Goal: Communication & Community: Answer question/provide support

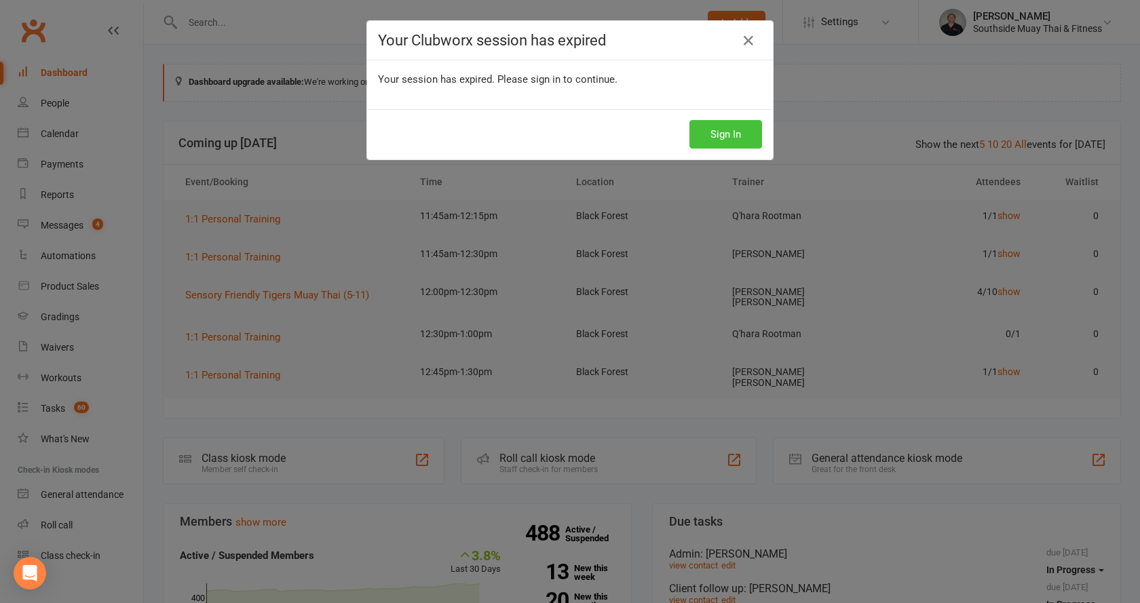
click at [732, 131] on button "Sign In" at bounding box center [725, 134] width 73 height 28
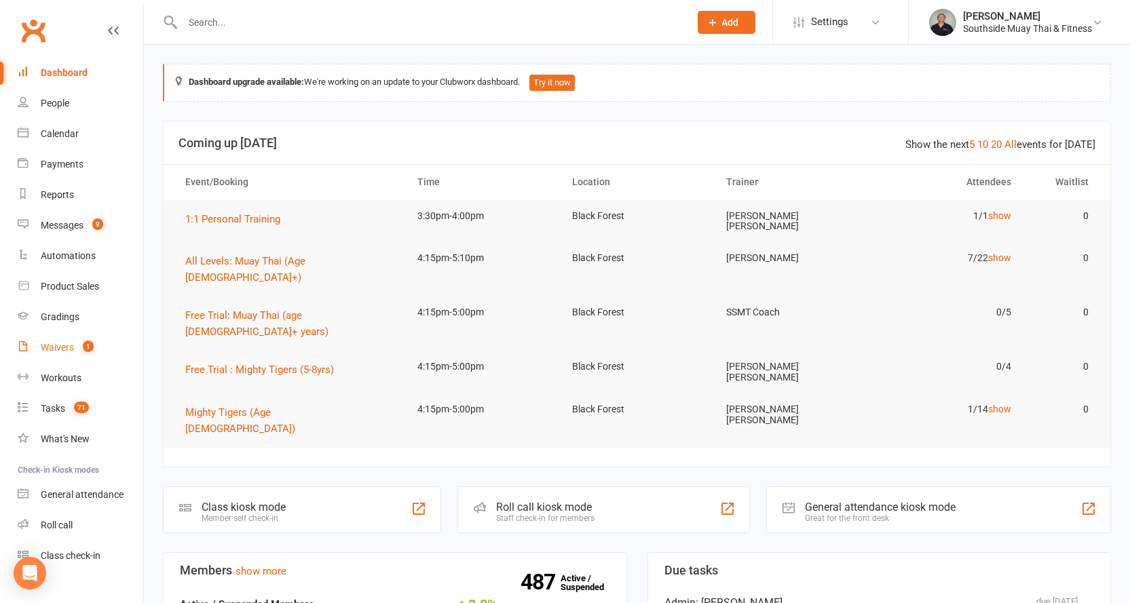
click at [64, 345] on div "Waivers" at bounding box center [57, 347] width 33 height 11
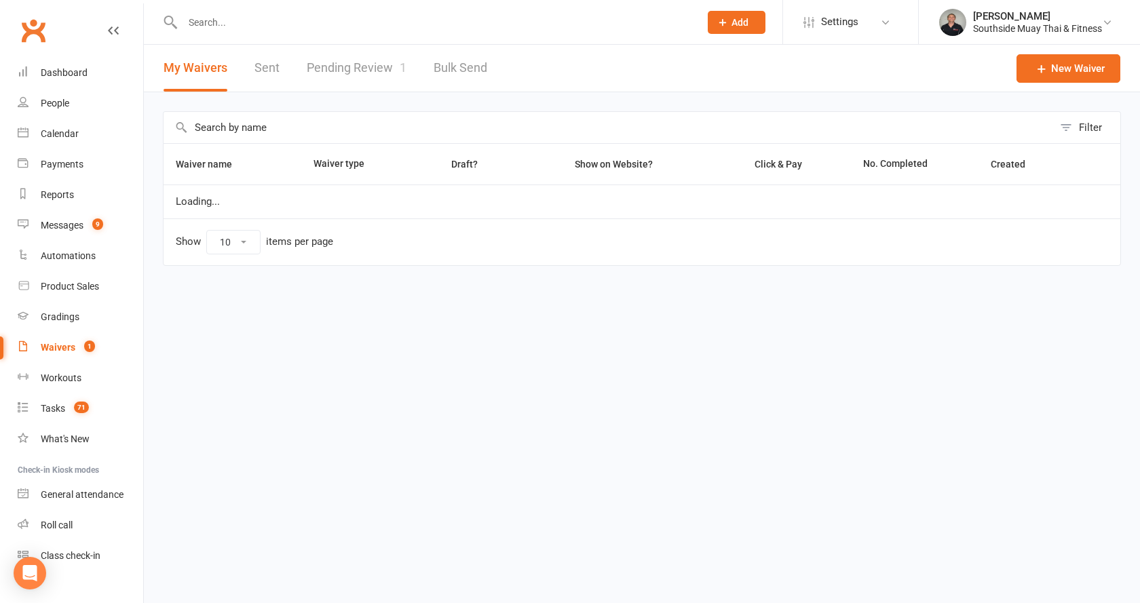
select select "100"
click at [358, 54] on link "Pending Review 1" at bounding box center [357, 68] width 100 height 47
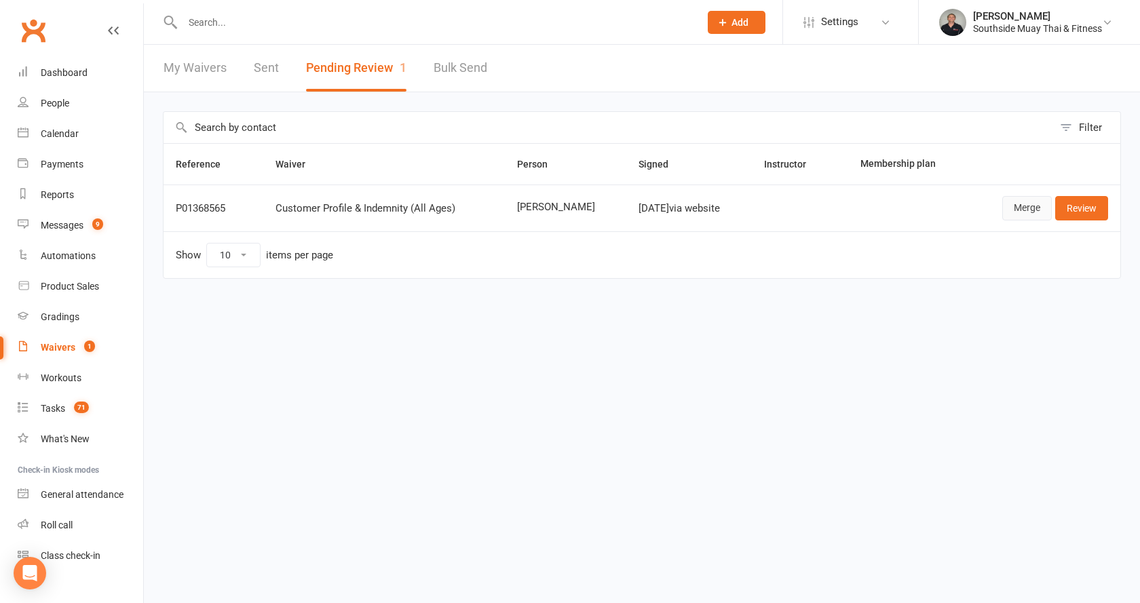
click at [1020, 208] on link "Merge" at bounding box center [1027, 208] width 50 height 24
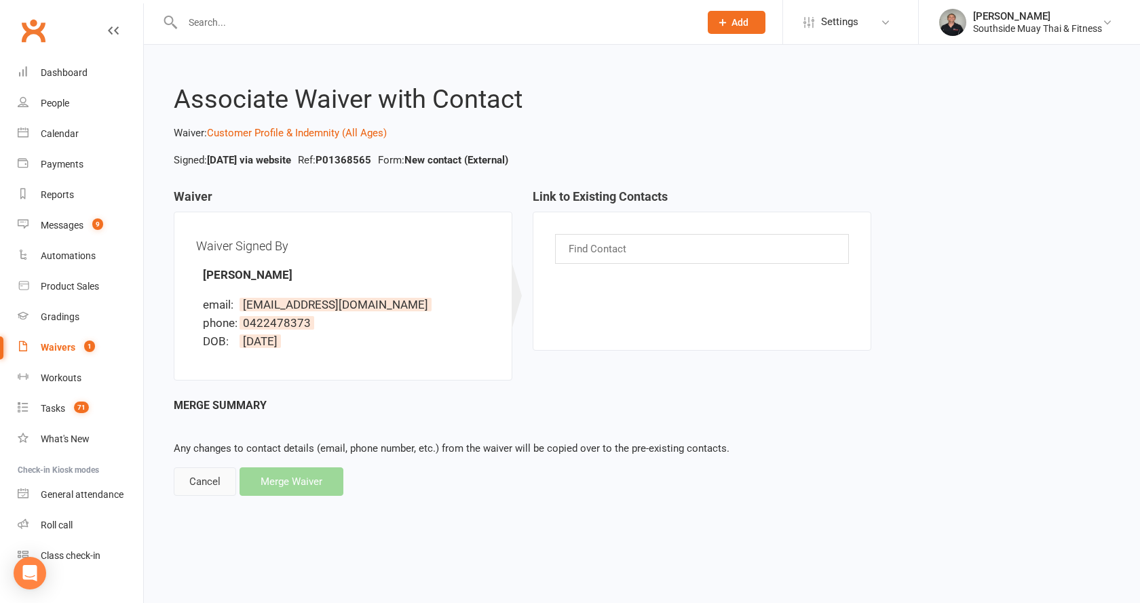
click at [195, 476] on div "Cancel" at bounding box center [205, 481] width 62 height 28
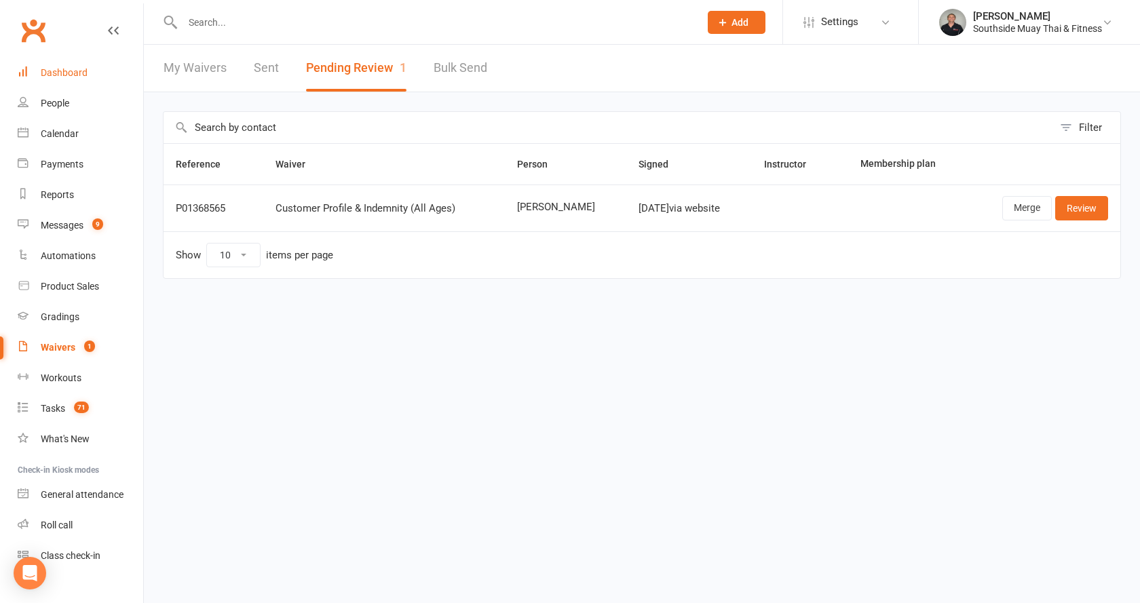
click at [58, 66] on link "Dashboard" at bounding box center [81, 73] width 126 height 31
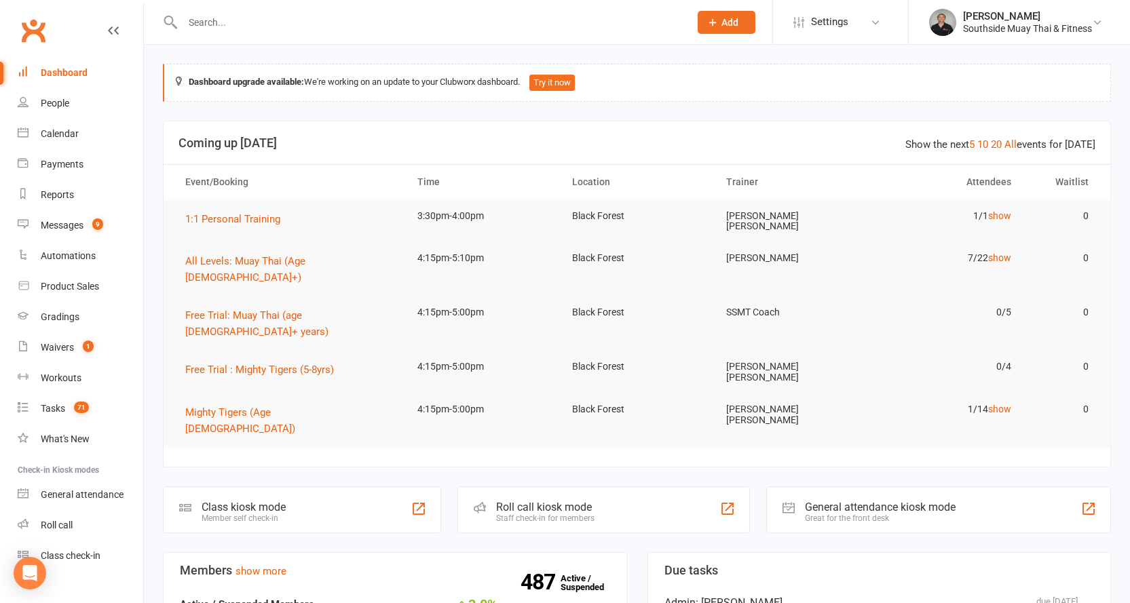
click at [52, 72] on div "Dashboard" at bounding box center [64, 72] width 47 height 11
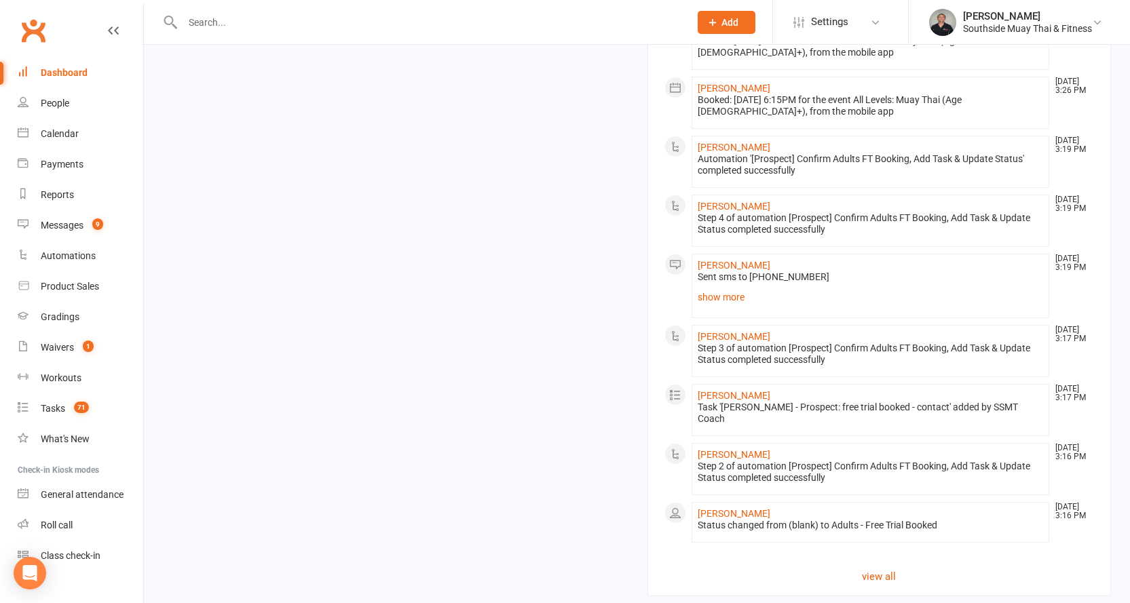
scroll to position [1678, 0]
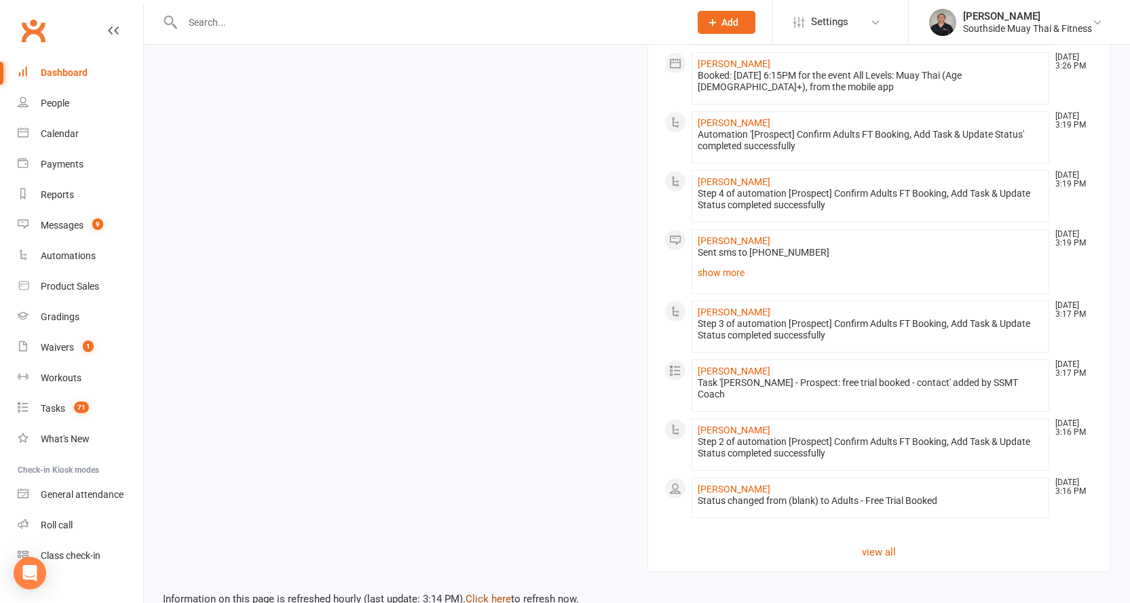
click at [492, 593] on link "Click here" at bounding box center [487, 599] width 45 height 12
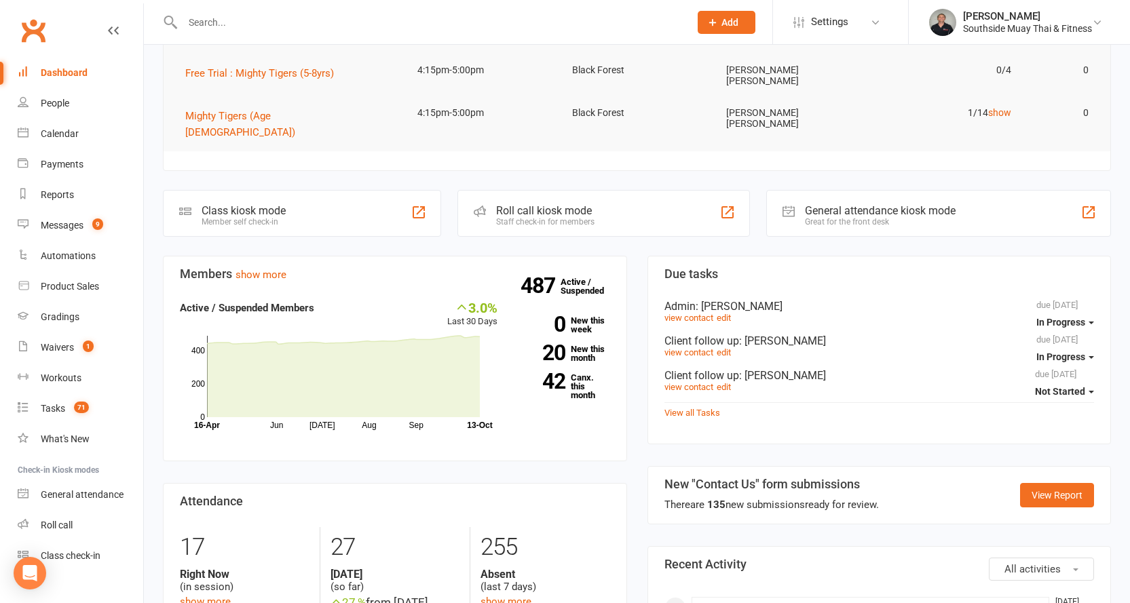
scroll to position [389, 0]
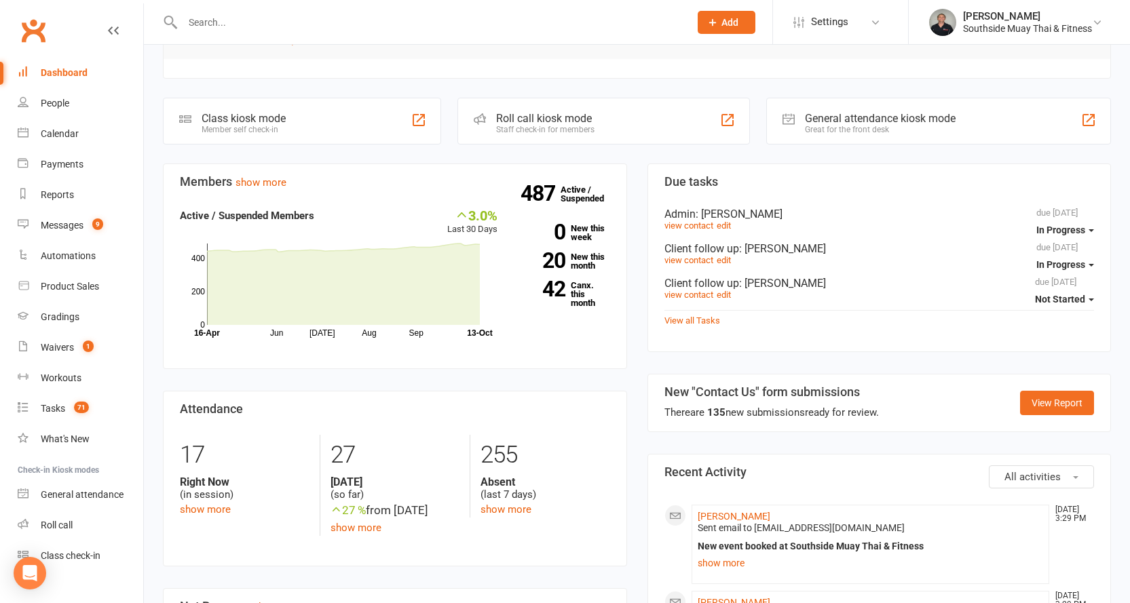
click at [559, 20] on input "text" at bounding box center [428, 22] width 501 height 19
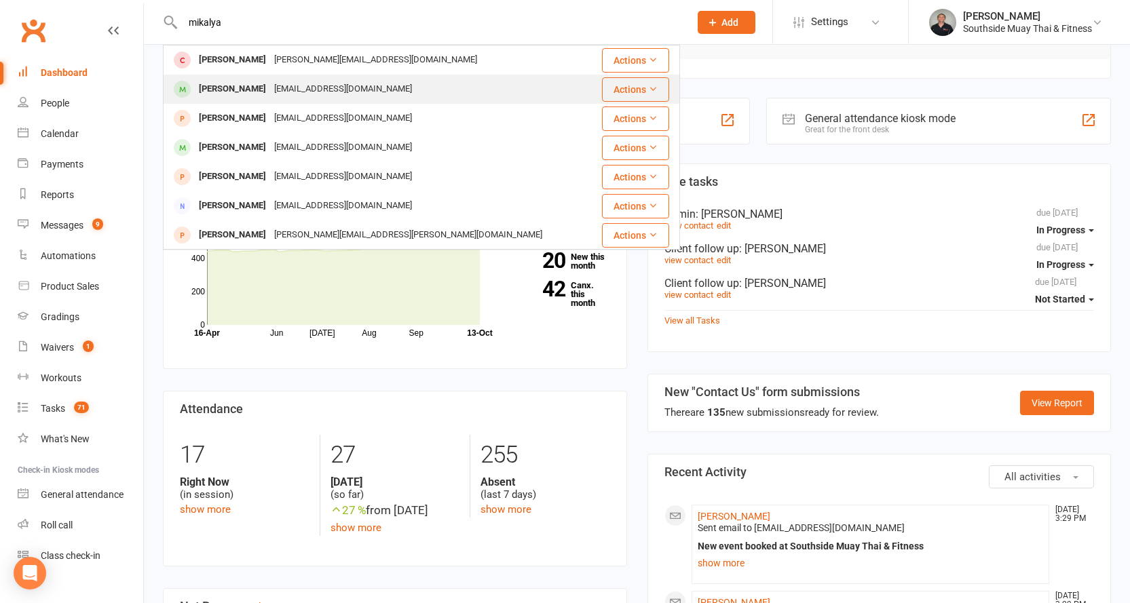
type input "mikalya"
click at [206, 95] on div "[PERSON_NAME]" at bounding box center [232, 89] width 75 height 20
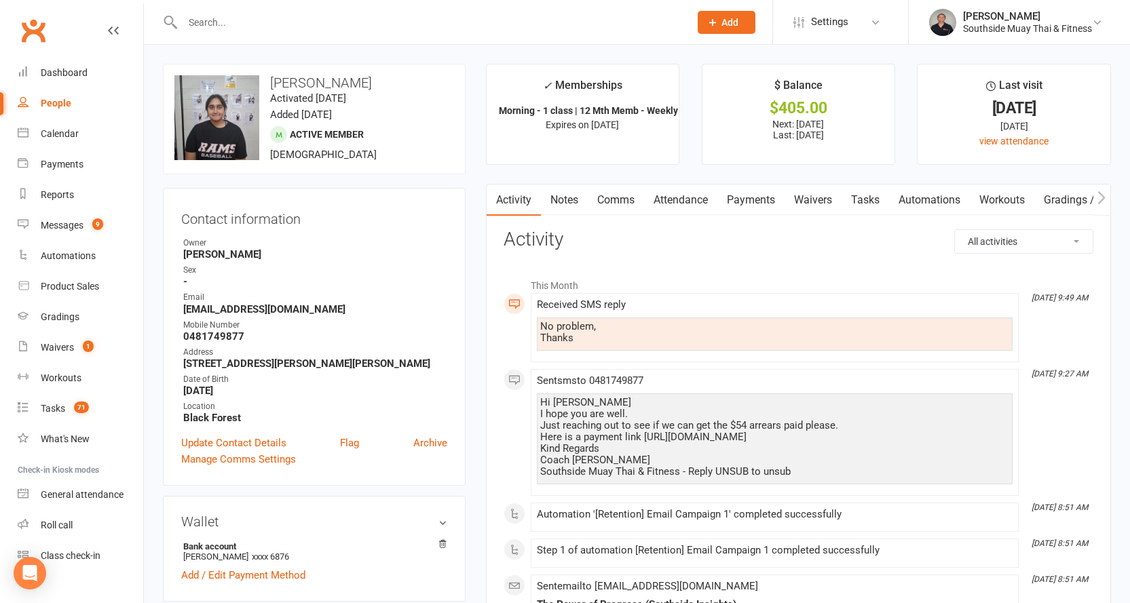
click at [606, 204] on link "Comms" at bounding box center [616, 200] width 56 height 31
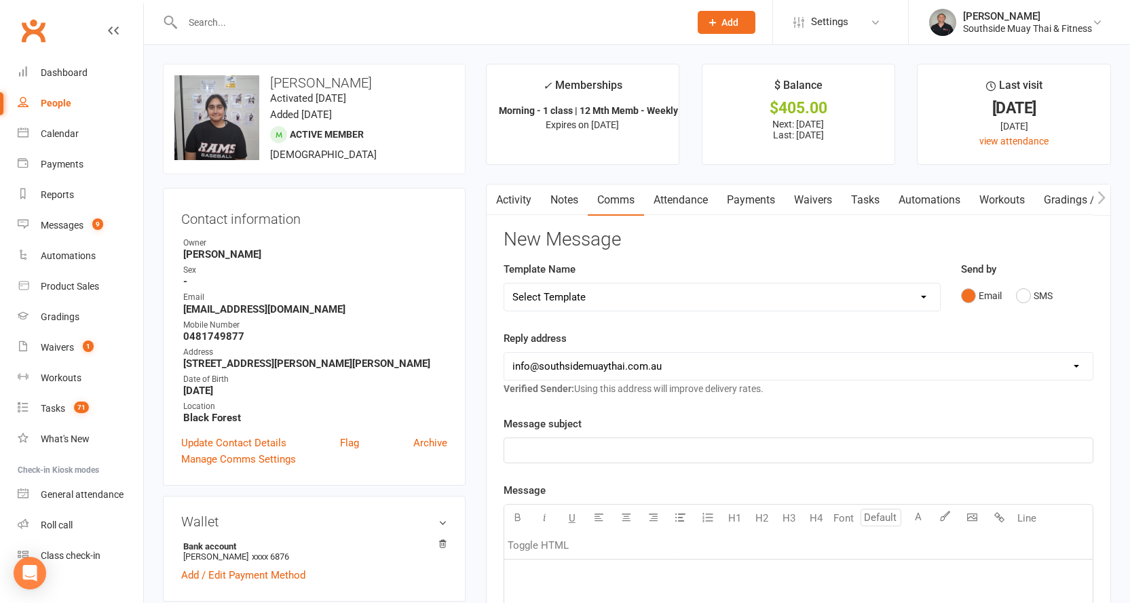
click at [512, 201] on link "Activity" at bounding box center [513, 200] width 54 height 31
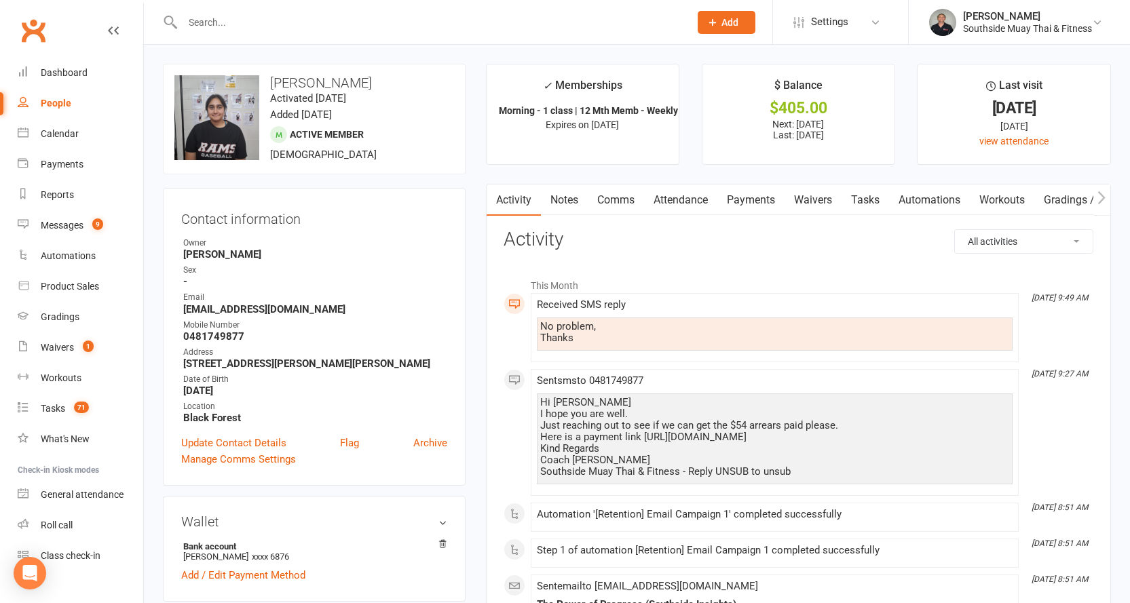
click at [616, 187] on link "Comms" at bounding box center [616, 200] width 56 height 31
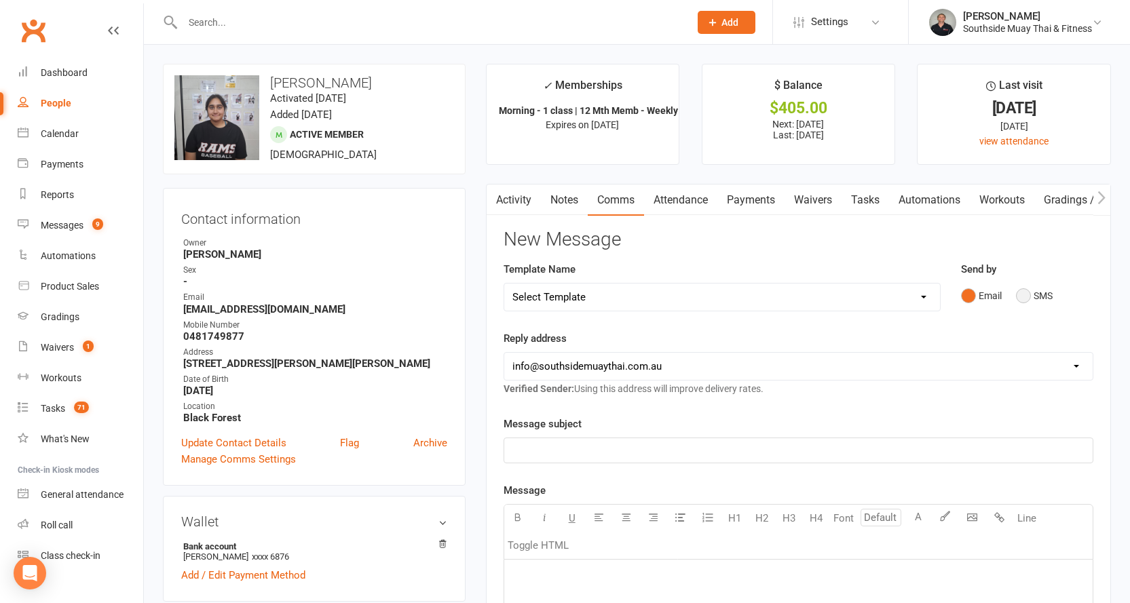
click at [1027, 293] on button "SMS" at bounding box center [1034, 296] width 37 height 26
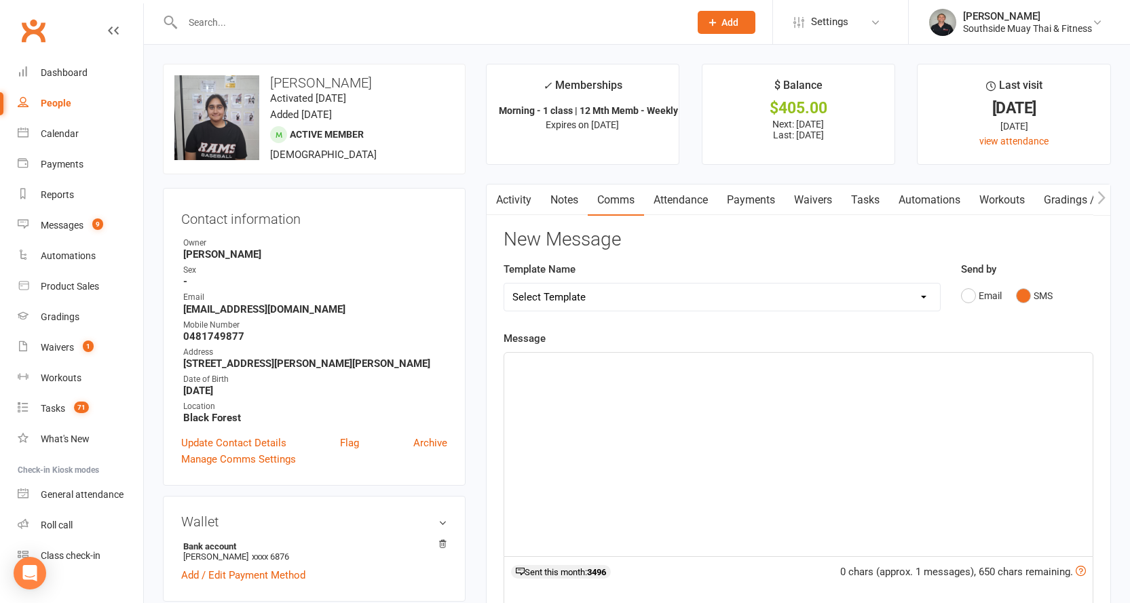
click at [580, 376] on div "﻿" at bounding box center [798, 455] width 588 height 204
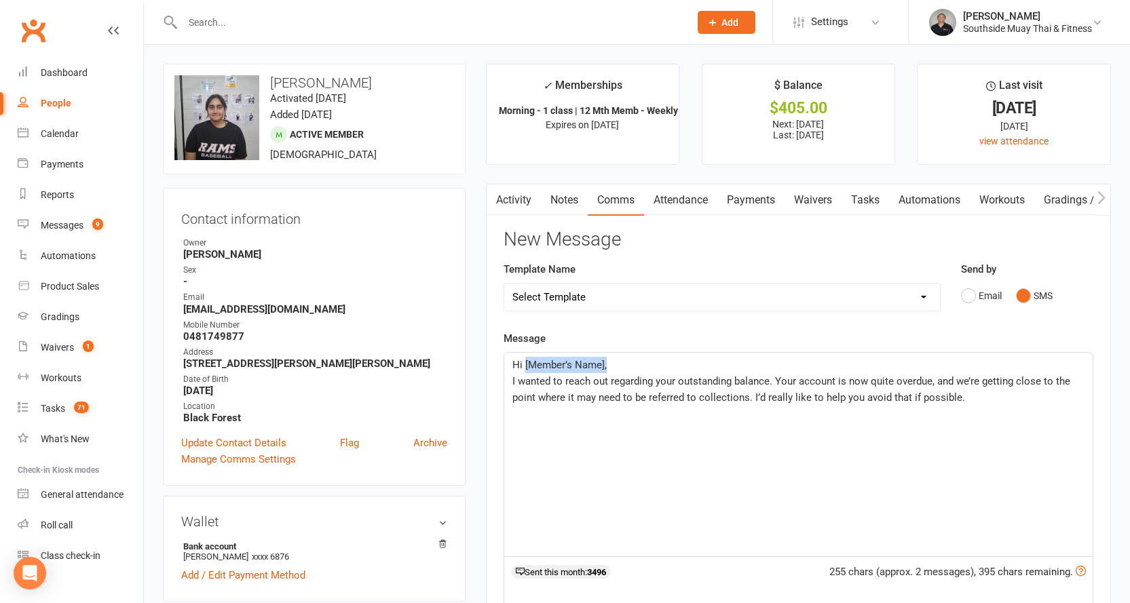
drag, startPoint x: 524, startPoint y: 363, endPoint x: 607, endPoint y: 362, distance: 82.8
click at [607, 362] on p "Hi [Member’s Name]," at bounding box center [798, 365] width 572 height 16
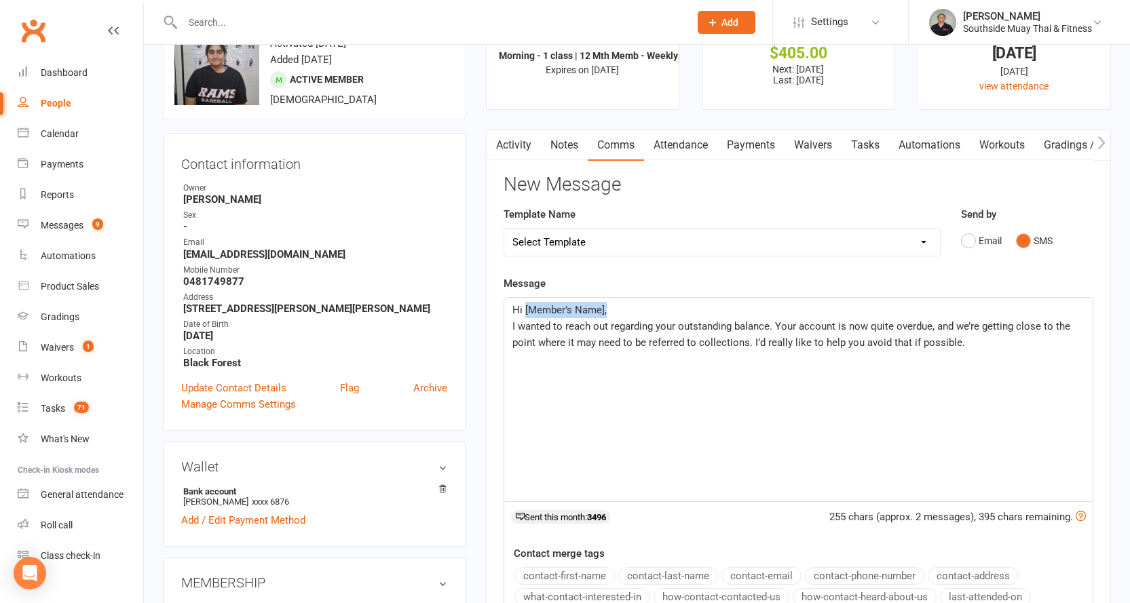
scroll to position [136, 0]
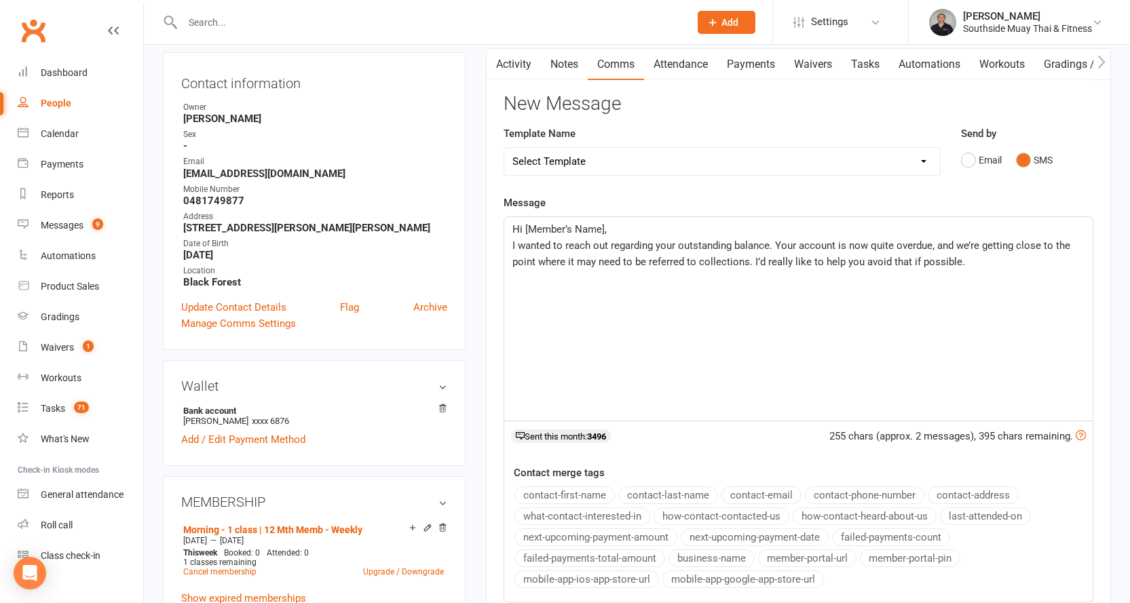
click at [573, 495] on button "contact-first-name" at bounding box center [564, 495] width 100 height 18
drag, startPoint x: 522, startPoint y: 229, endPoint x: 659, endPoint y: 135, distance: 165.4
click at [522, 227] on span "Hi" at bounding box center [517, 229] width 10 height 12
click at [767, 246] on span "I wanted to reach out regarding your outstanding balance. Your account is now q…" at bounding box center [792, 253] width 560 height 28
click at [569, 271] on p "I wanted to reach out regarding your outstanding balance and cancellation of yo…" at bounding box center [798, 261] width 572 height 49
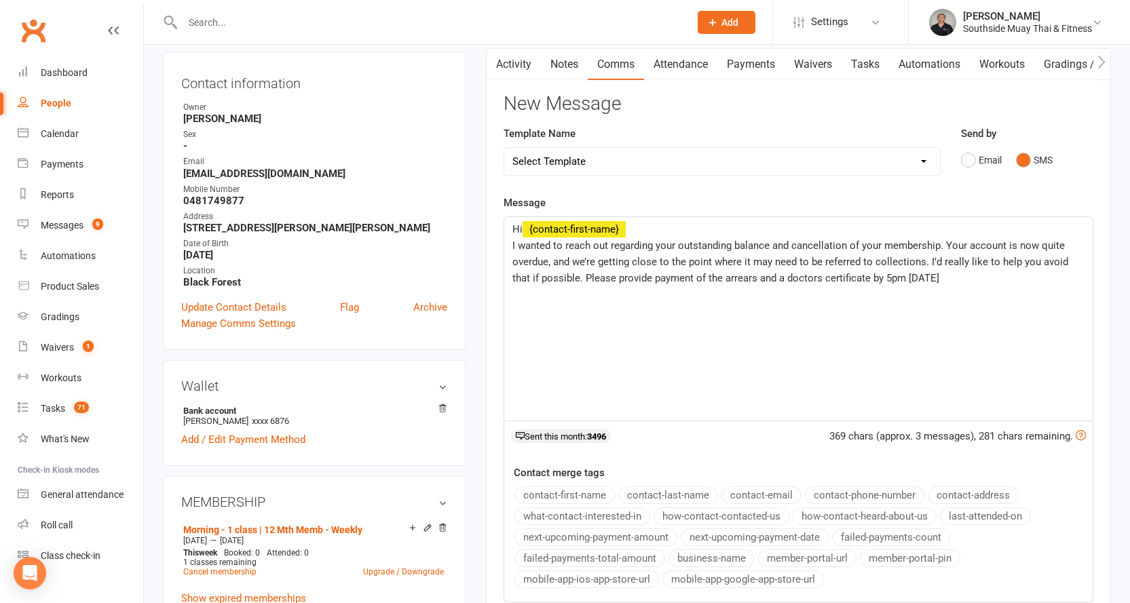
click at [731, 346] on div "Hi ﻿ {contact-first-name} I wanted to reach out regarding your outstanding bala…" at bounding box center [798, 319] width 588 height 204
click at [958, 277] on p "I wanted to reach out regarding your outstanding balance and cancellation of yo…" at bounding box center [798, 261] width 572 height 49
click at [954, 274] on span "I wanted to reach out regarding your outstanding balance and cancellation of yo…" at bounding box center [791, 261] width 558 height 45
click at [1031, 278] on p "I wanted to reach out regarding your outstanding balance and cancellation of yo…" at bounding box center [798, 261] width 572 height 49
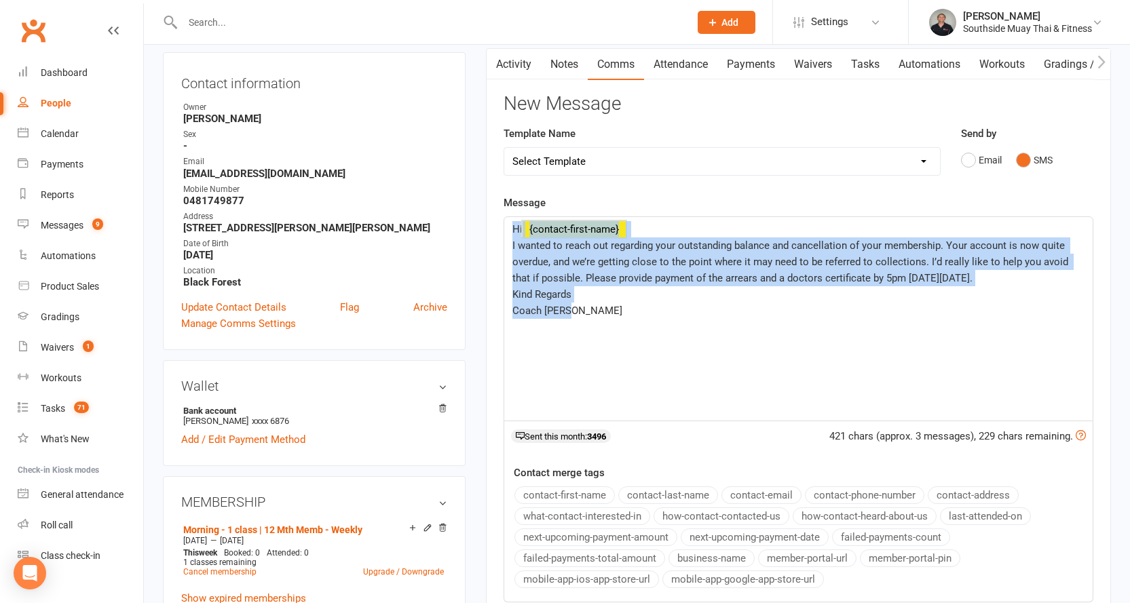
drag, startPoint x: 510, startPoint y: 225, endPoint x: 597, endPoint y: 306, distance: 118.6
click at [597, 306] on div "Hi ﻿ {contact-first-name} I wanted to reach out regarding your outstanding bala…" at bounding box center [798, 319] width 588 height 204
copy div "Hi ﻿ {contact-first-name} I wanted to reach out regarding your outstanding bala…"
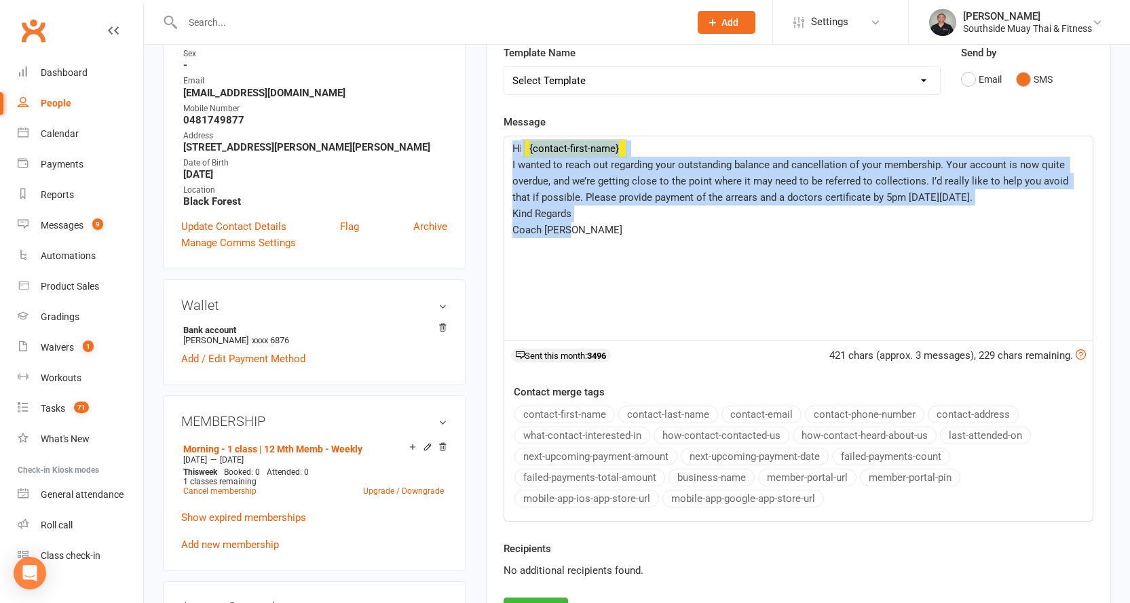
scroll to position [339, 0]
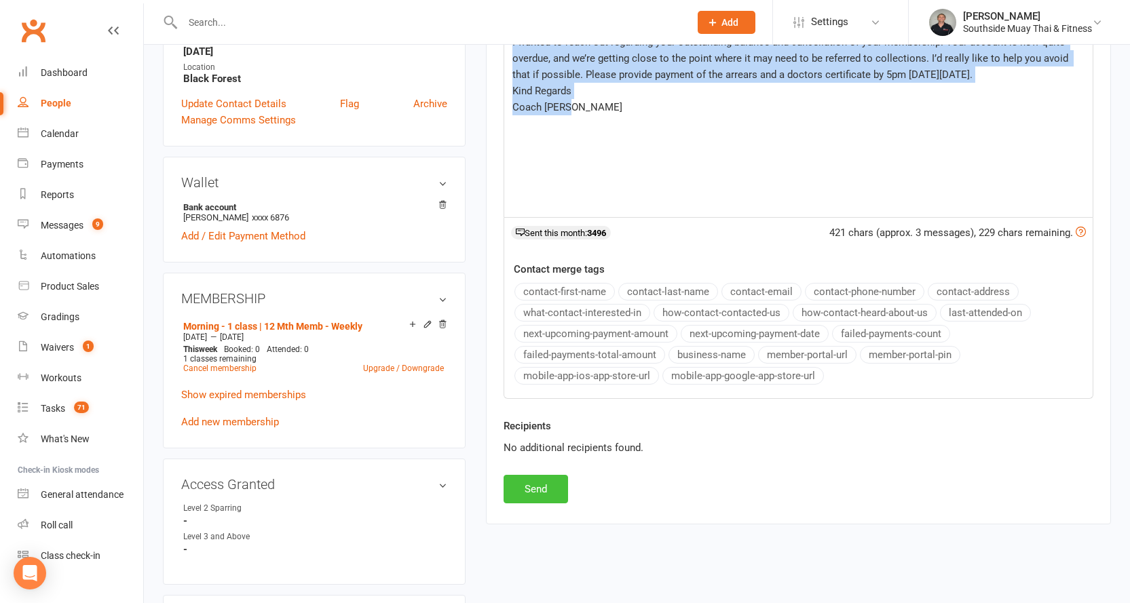
click at [533, 484] on button "Send" at bounding box center [535, 489] width 64 height 28
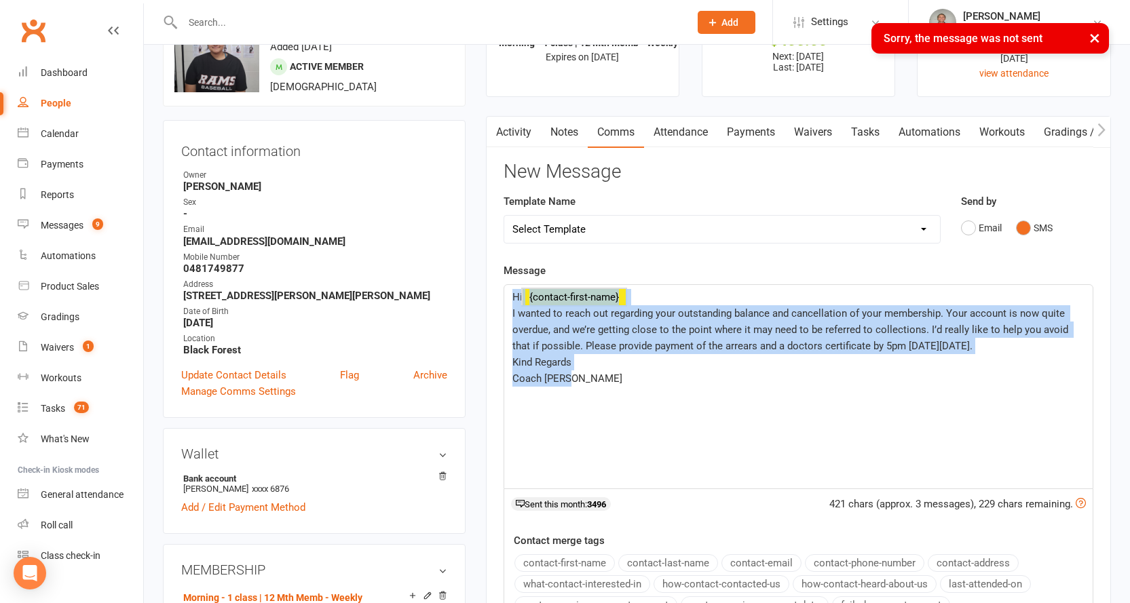
scroll to position [0, 0]
